Goal: Task Accomplishment & Management: Use online tool/utility

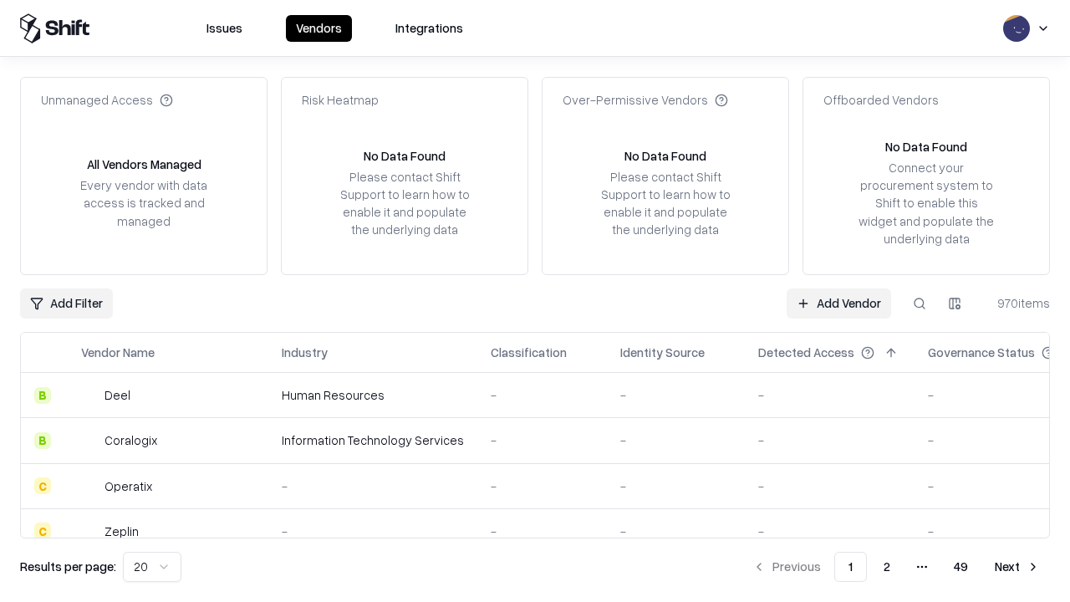
click at [839, 303] on link "Add Vendor" at bounding box center [839, 304] width 105 height 30
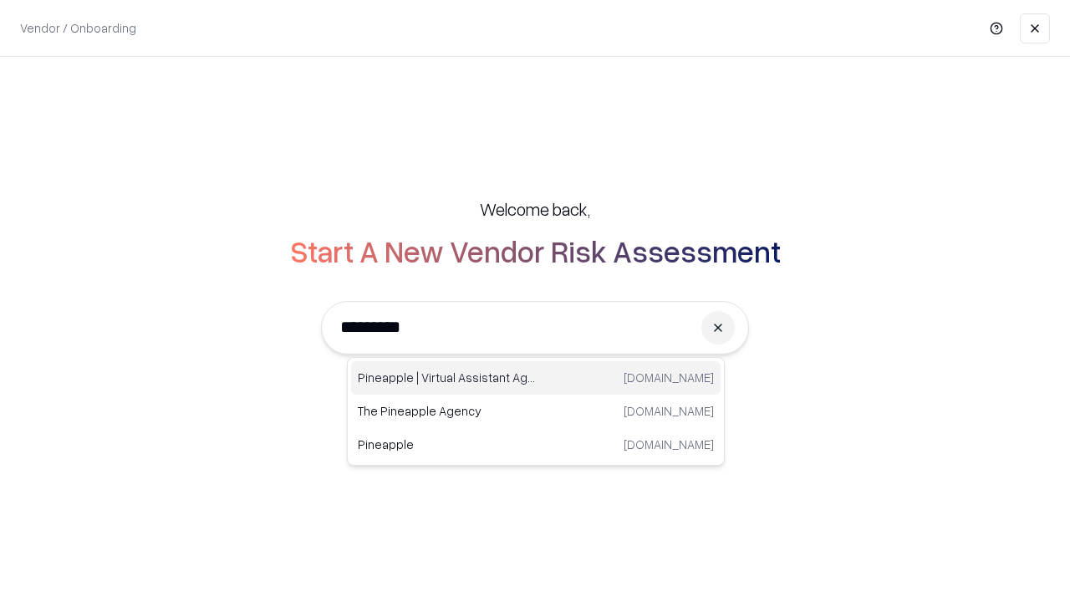
click at [536, 378] on div "Pineapple | Virtual Assistant Agency [DOMAIN_NAME]" at bounding box center [536, 377] width 370 height 33
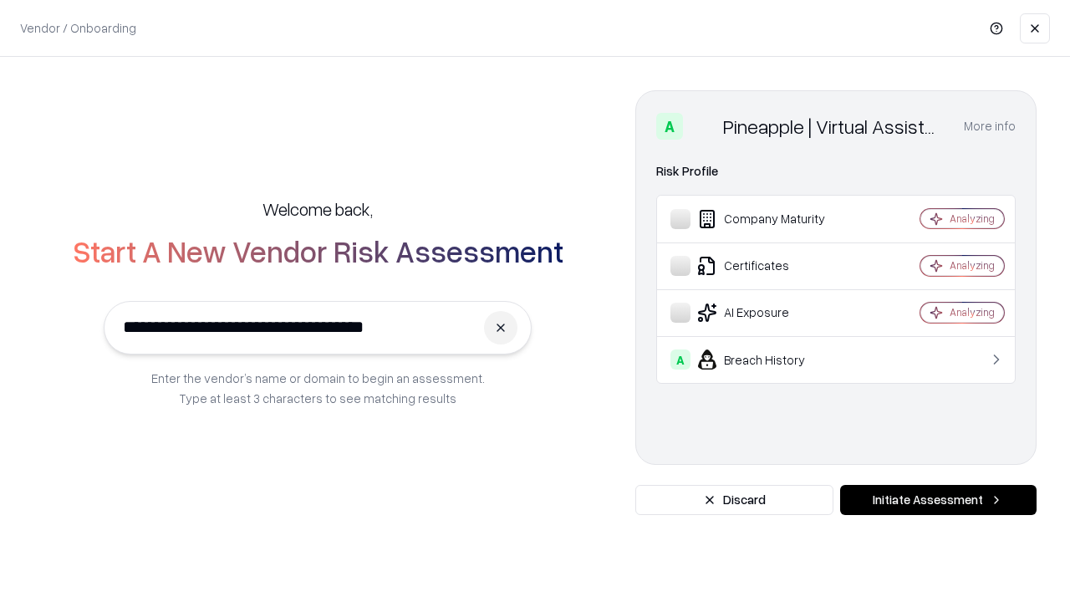
type input "**********"
click at [938, 500] on button "Initiate Assessment" at bounding box center [938, 500] width 197 height 30
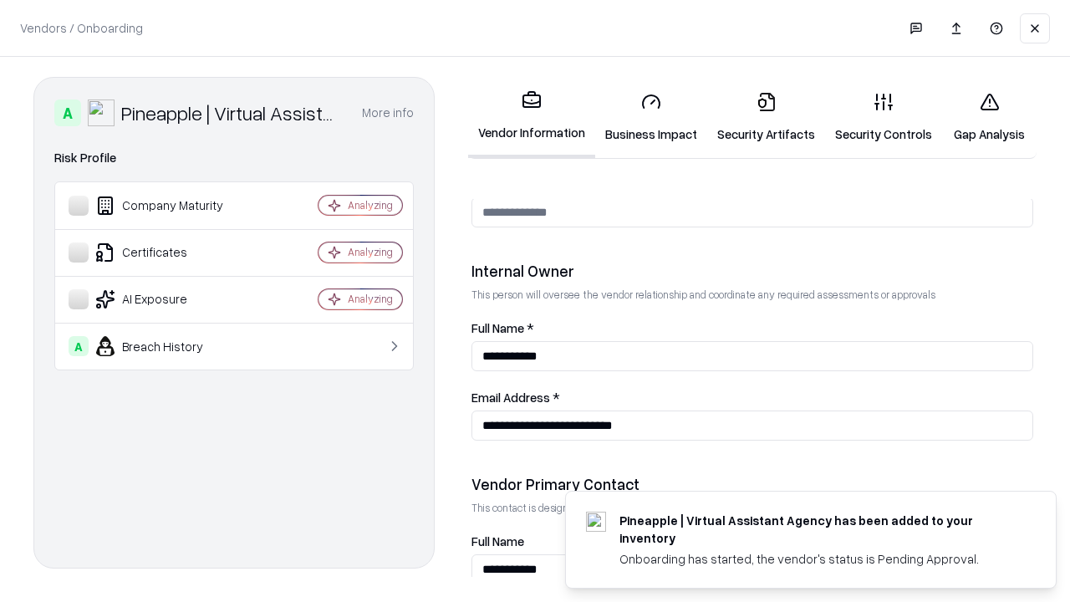
scroll to position [866, 0]
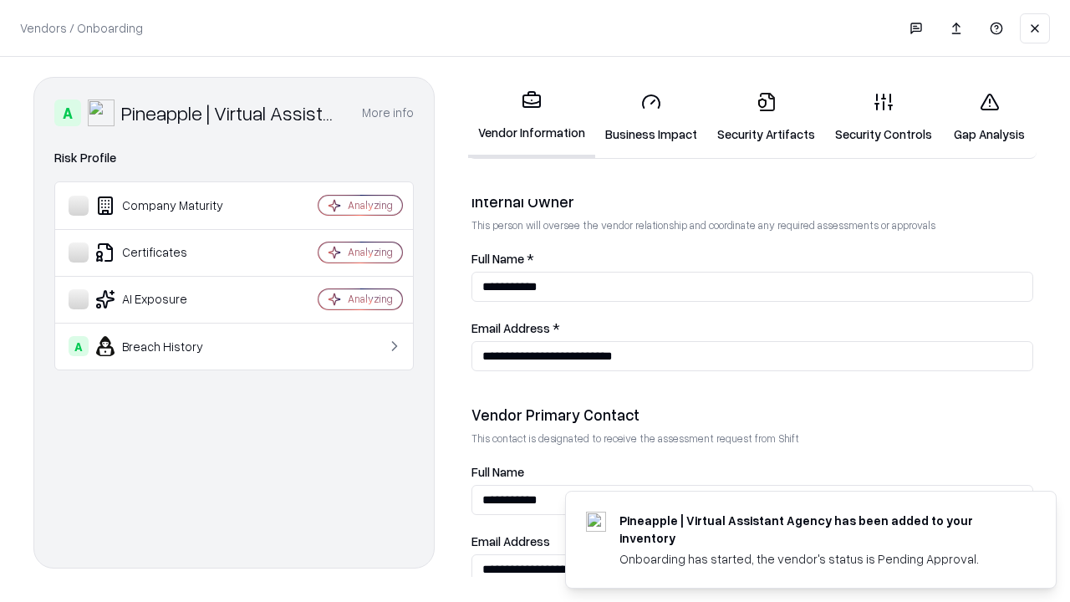
click at [651, 117] on link "Business Impact" at bounding box center [651, 118] width 112 height 78
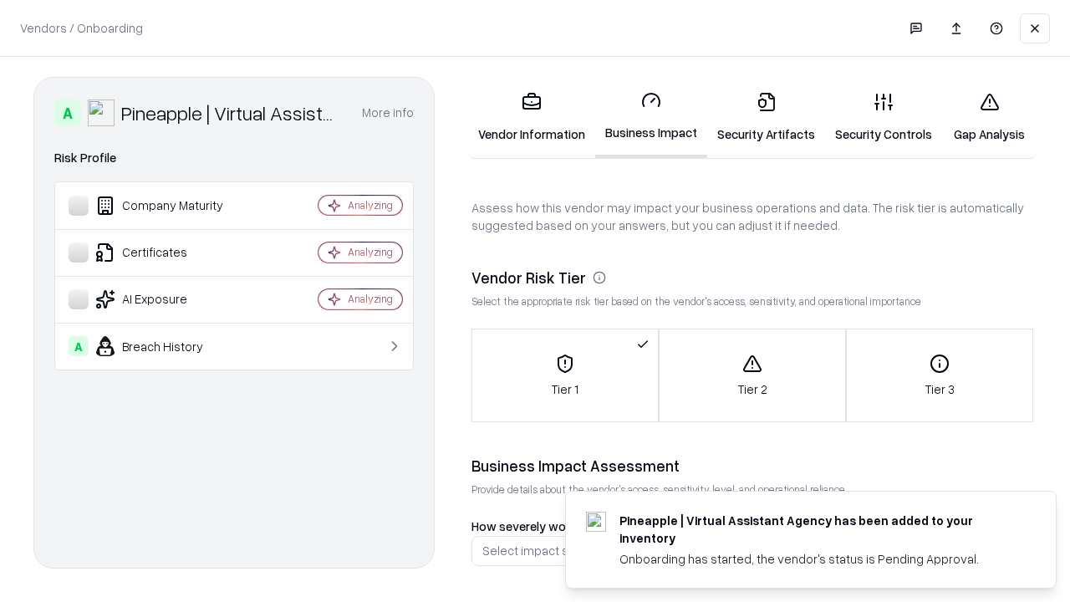
click at [989, 117] on link "Gap Analysis" at bounding box center [990, 118] width 95 height 78
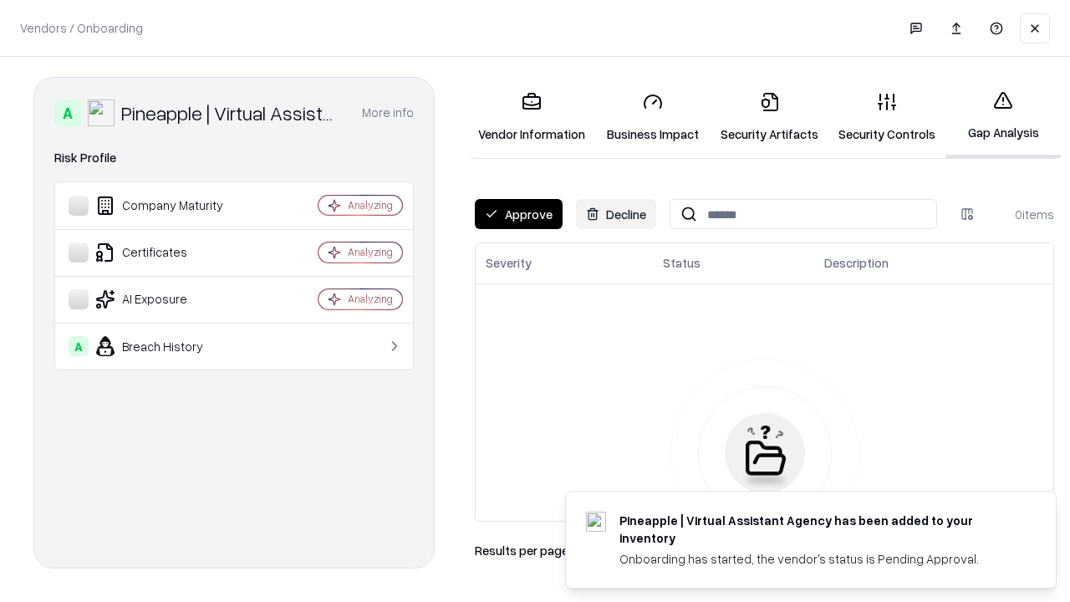
click at [519, 214] on button "Approve" at bounding box center [519, 214] width 88 height 30
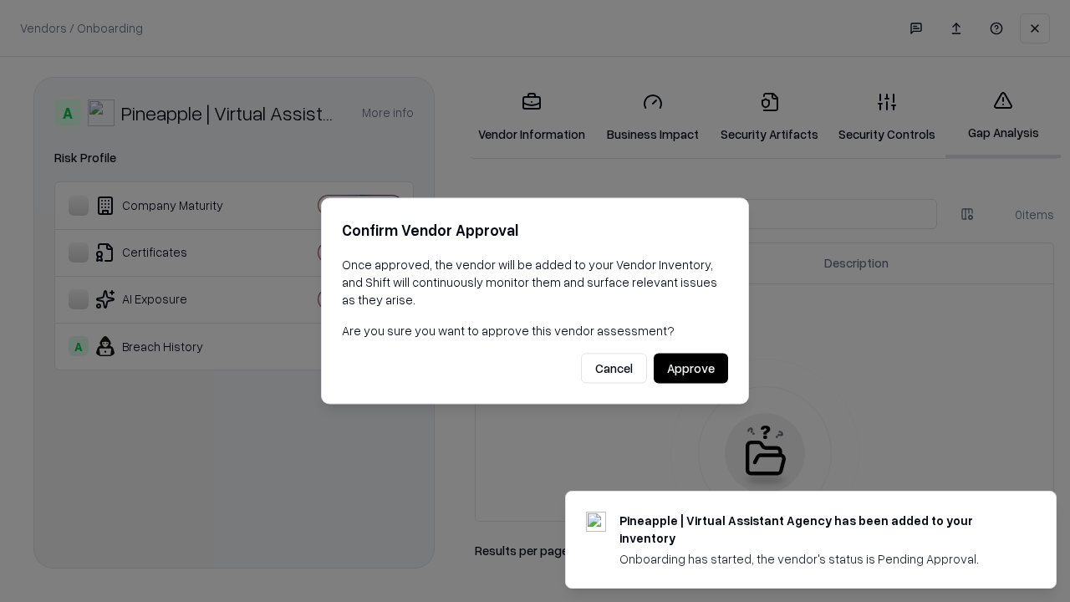
click at [691, 368] on button "Approve" at bounding box center [691, 369] width 74 height 30
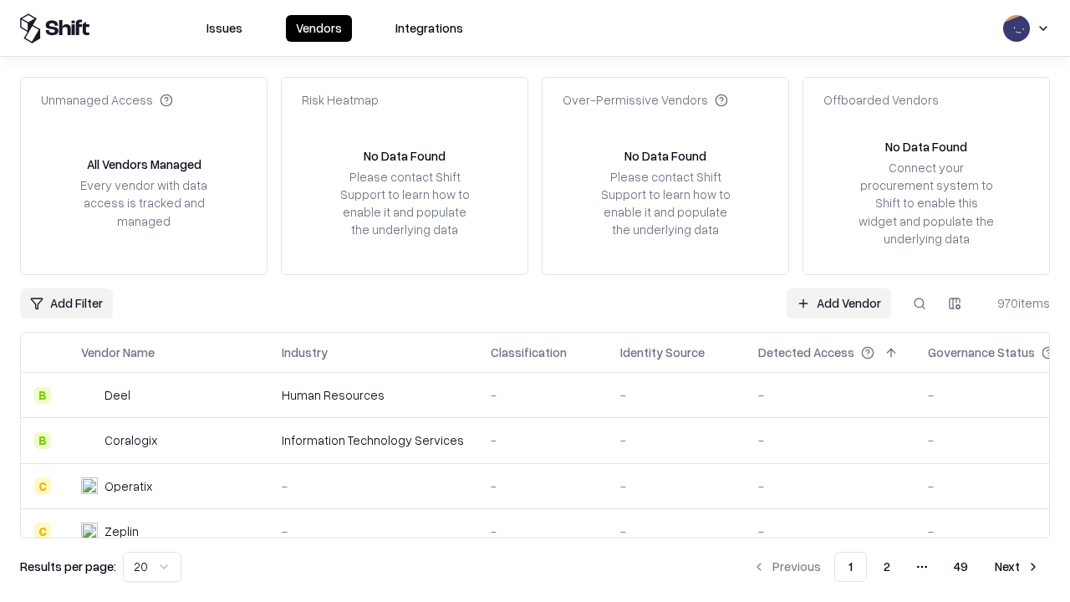
type input "**********"
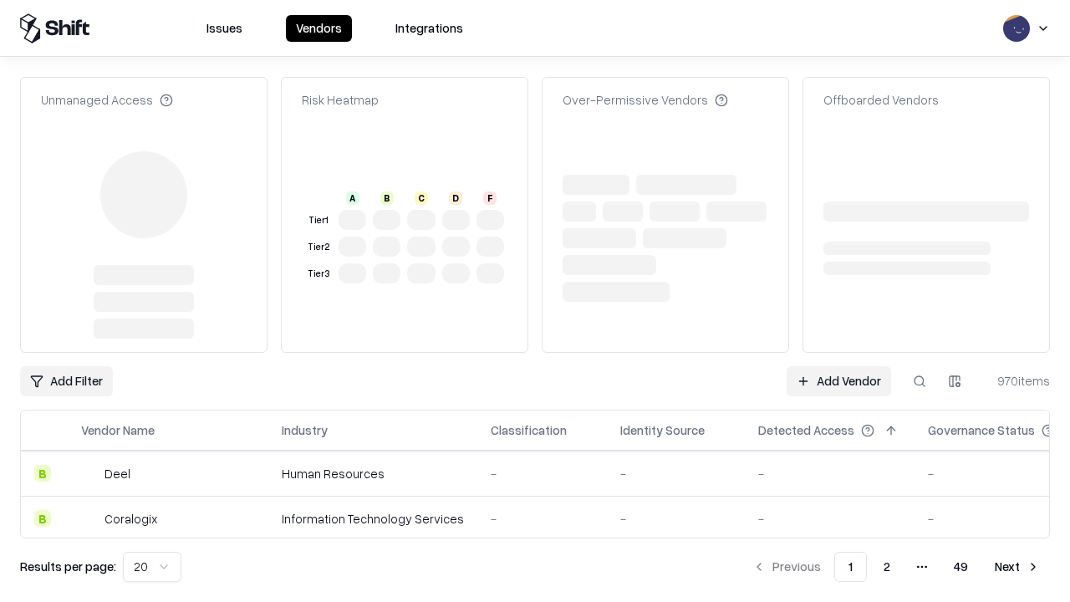
click at [839, 366] on link "Add Vendor" at bounding box center [839, 381] width 105 height 30
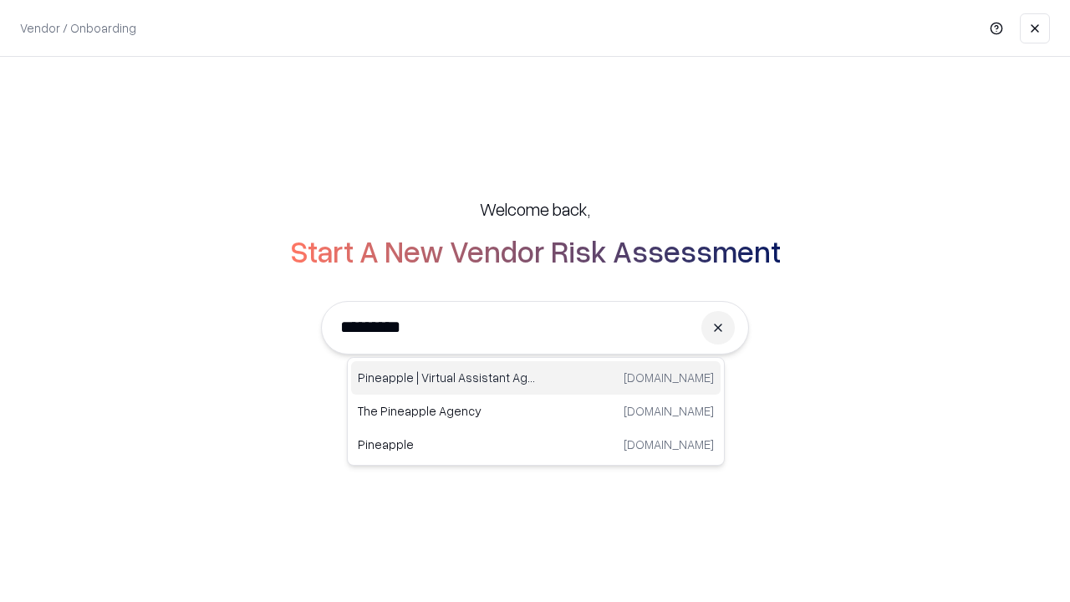
click at [536, 378] on div "Pineapple | Virtual Assistant Agency [DOMAIN_NAME]" at bounding box center [536, 377] width 370 height 33
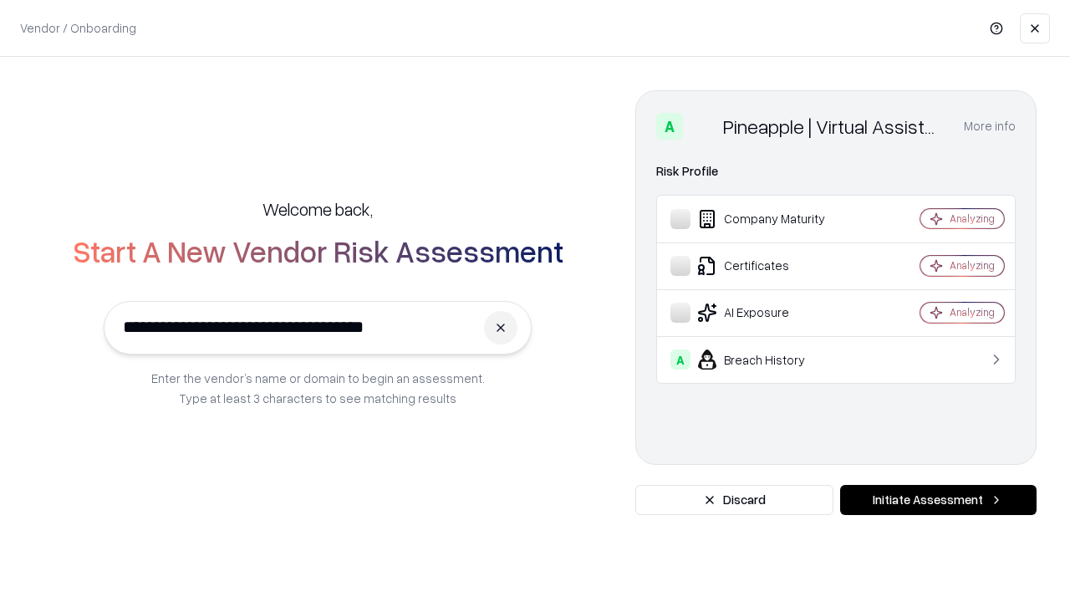
type input "**********"
click at [938, 500] on button "Initiate Assessment" at bounding box center [938, 500] width 197 height 30
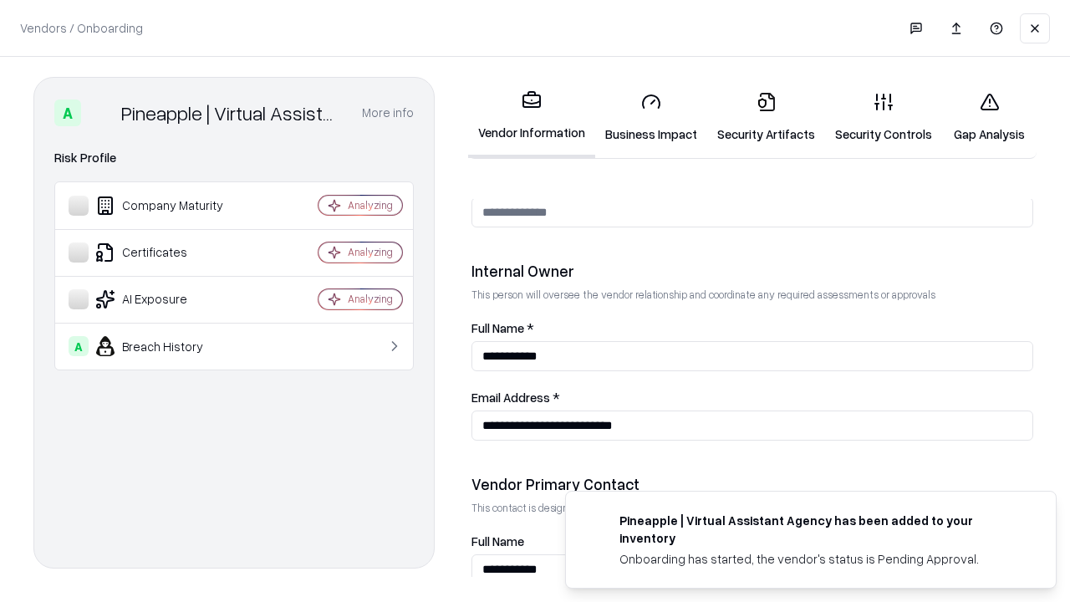
scroll to position [866, 0]
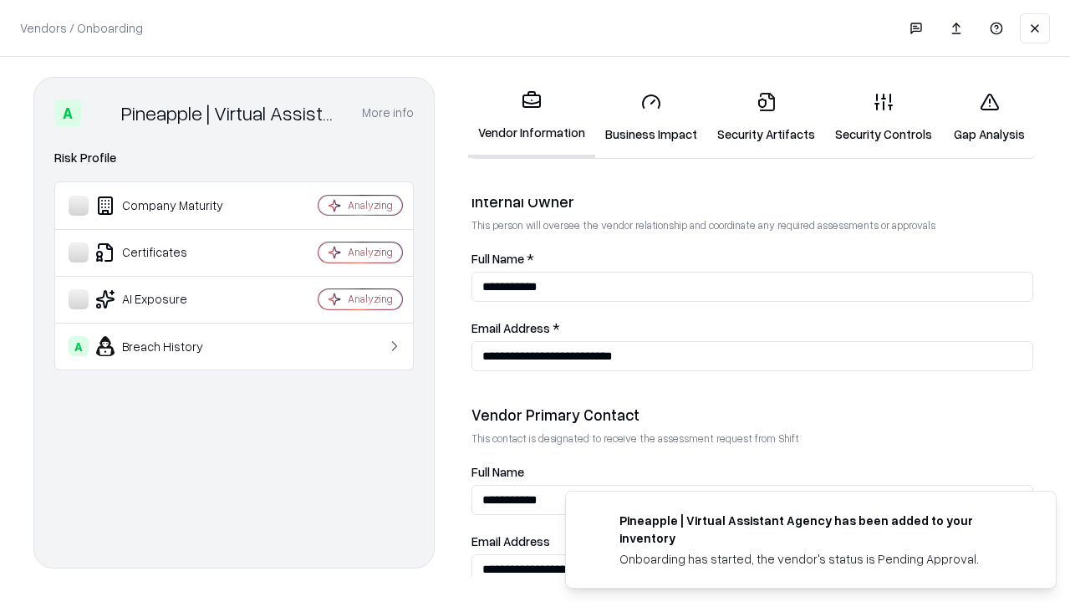
click at [989, 117] on link "Gap Analysis" at bounding box center [990, 118] width 95 height 78
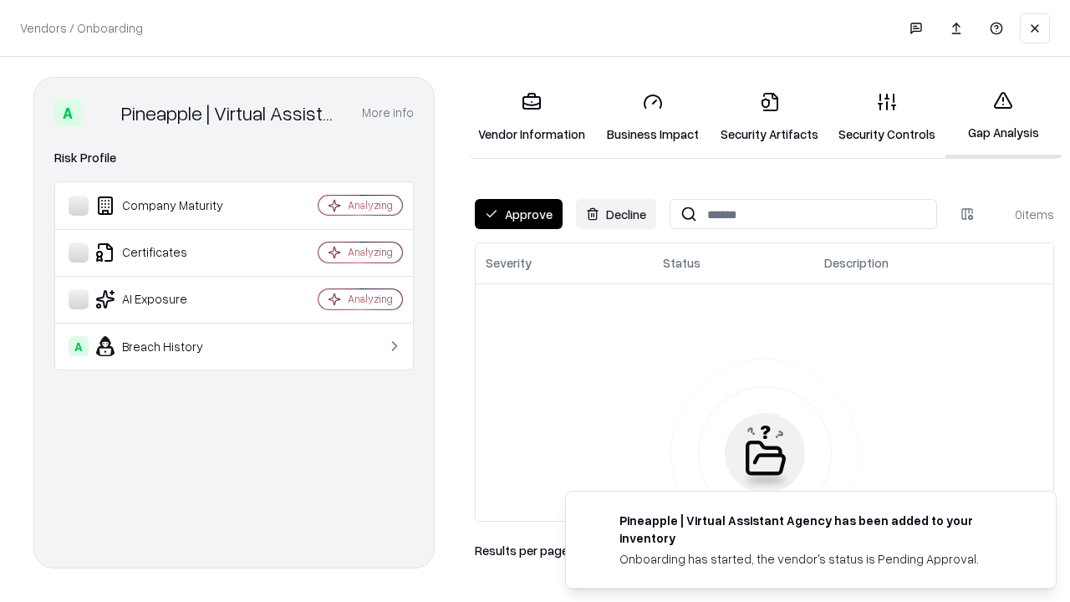
click at [519, 214] on button "Approve" at bounding box center [519, 214] width 88 height 30
